Goal: Book appointment/travel/reservation

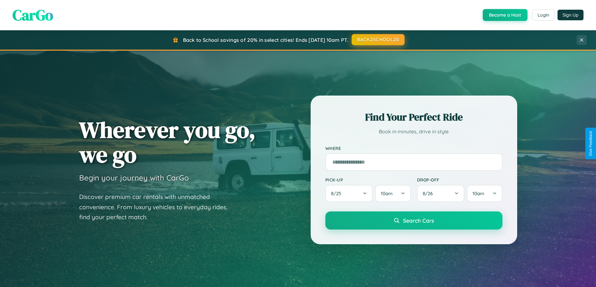
click at [377, 40] on button "BACK2SCHOOL20" at bounding box center [377, 39] width 53 height 11
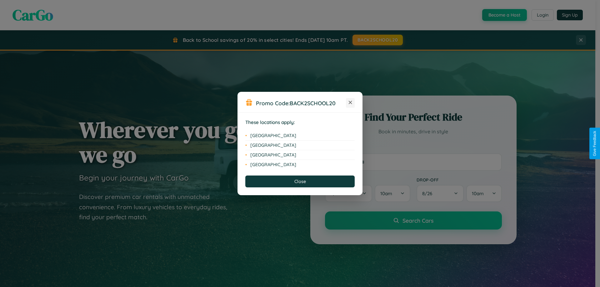
click at [351, 103] on icon at bounding box center [350, 102] width 3 height 3
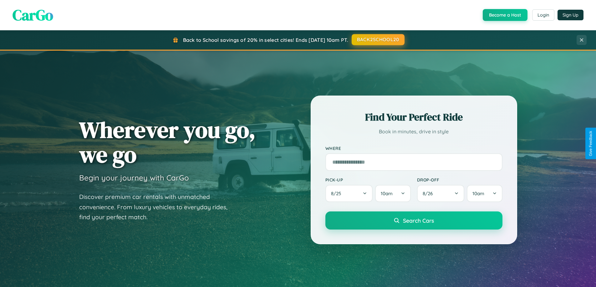
click at [377, 40] on button "BACK2SCHOOL20" at bounding box center [377, 39] width 53 height 11
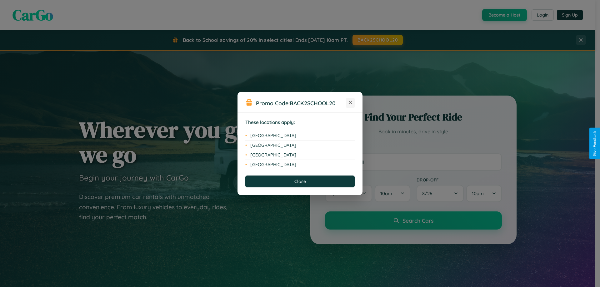
click at [351, 103] on icon at bounding box center [350, 102] width 3 height 3
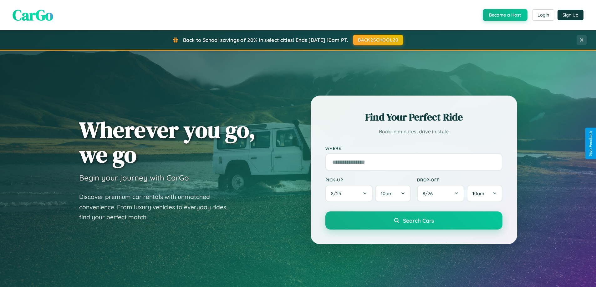
scroll to position [1005, 0]
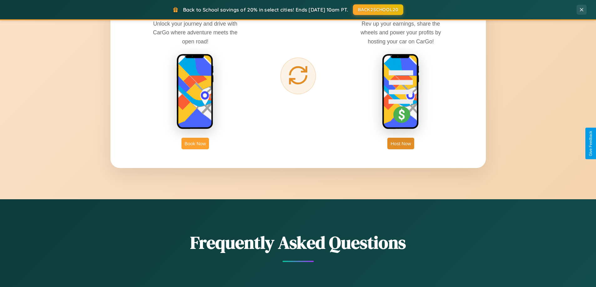
click at [195, 144] on button "Book Now" at bounding box center [195, 144] width 28 height 12
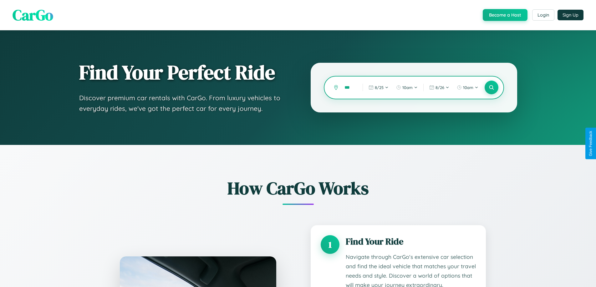
type input "****"
